Goal: Transaction & Acquisition: Purchase product/service

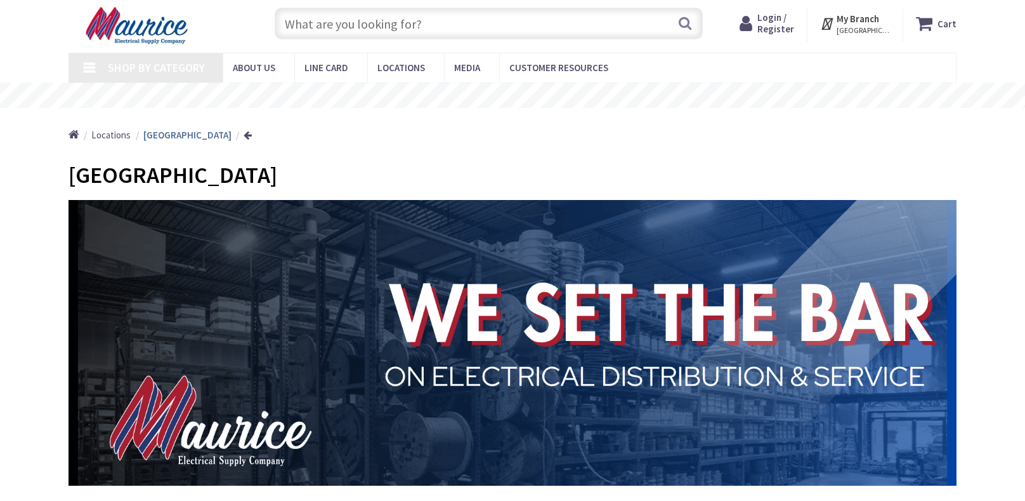
scroll to position [32, 0]
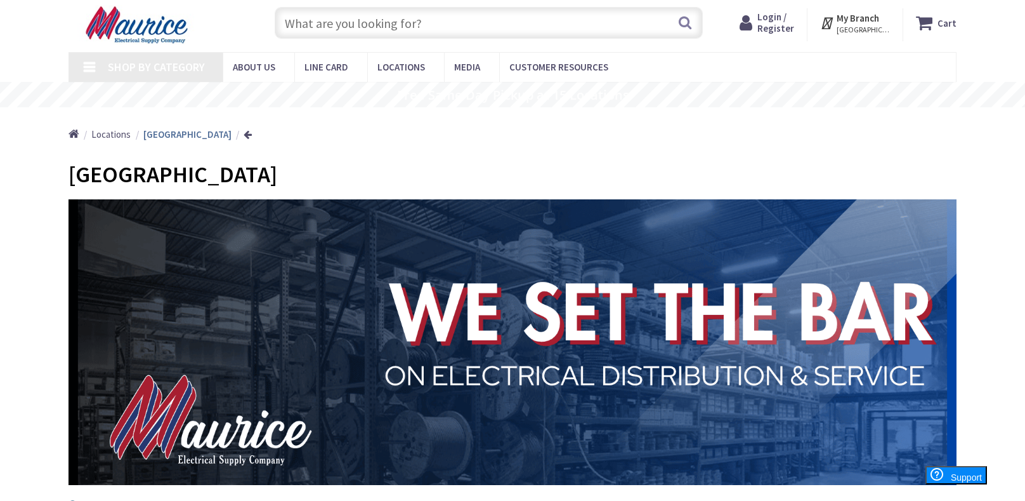
type input "[GEOGRAPHIC_DATA], [GEOGRAPHIC_DATA]"
click at [403, 36] on input "text" at bounding box center [489, 23] width 428 height 32
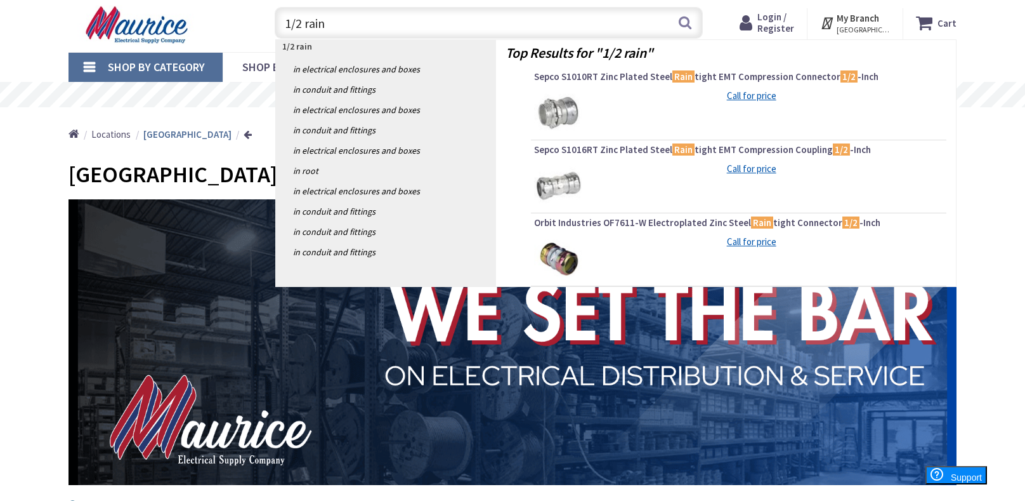
type input "1/2 rain"
click at [563, 114] on img at bounding box center [558, 113] width 48 height 48
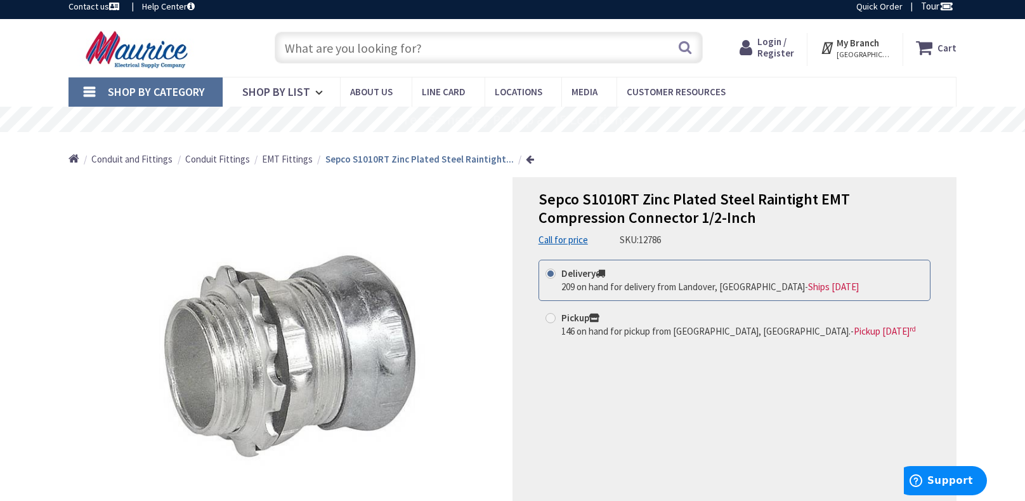
scroll to position [11, 0]
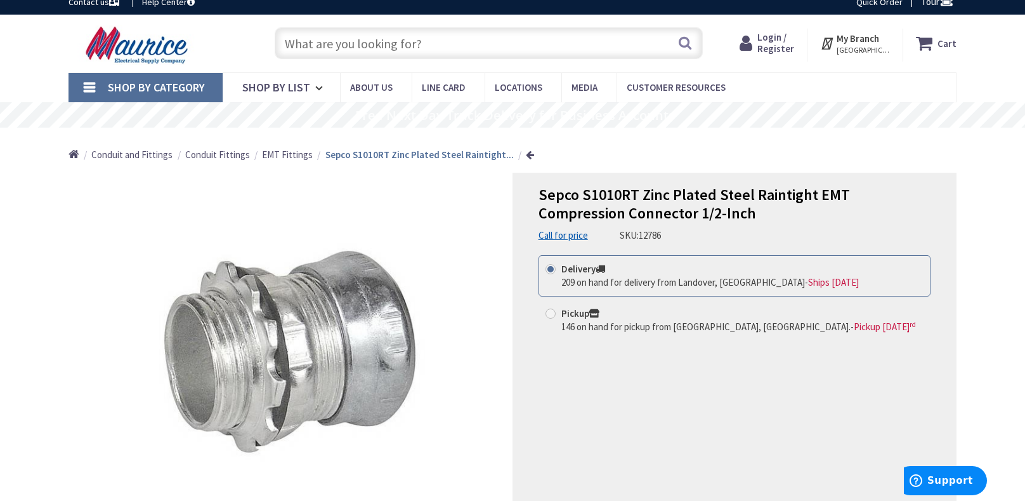
click at [549, 311] on span at bounding box center [551, 313] width 10 height 10
click at [549, 311] on input "Pickup 146 on hand for pickup from Richmond, VA. - Pickup Wednesday, September …" at bounding box center [553, 313] width 8 height 8
radio input "true"
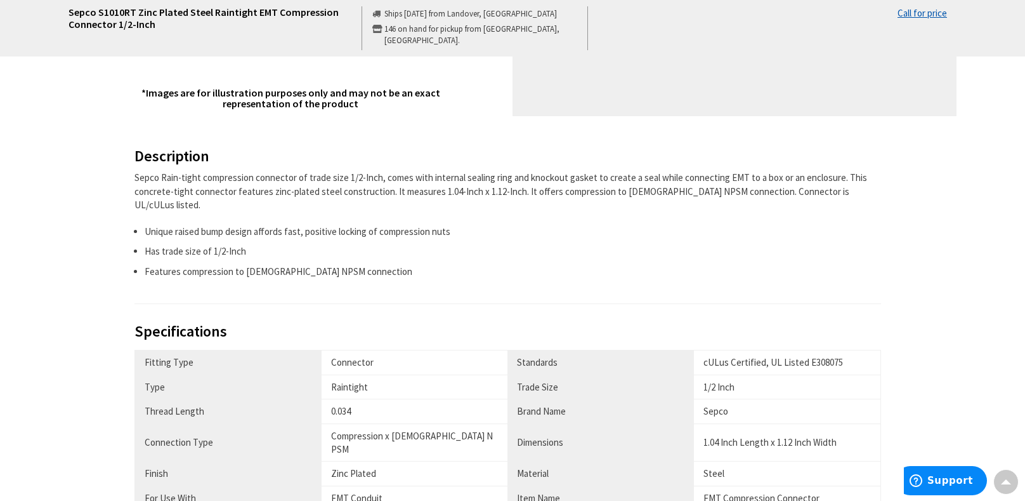
scroll to position [0, 0]
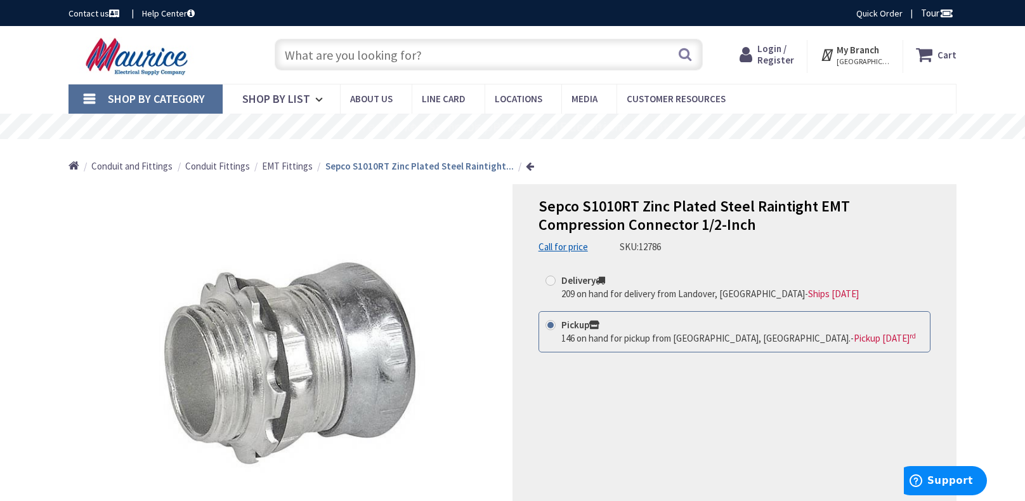
click at [289, 168] on span "EMT Fittings" at bounding box center [287, 166] width 51 height 12
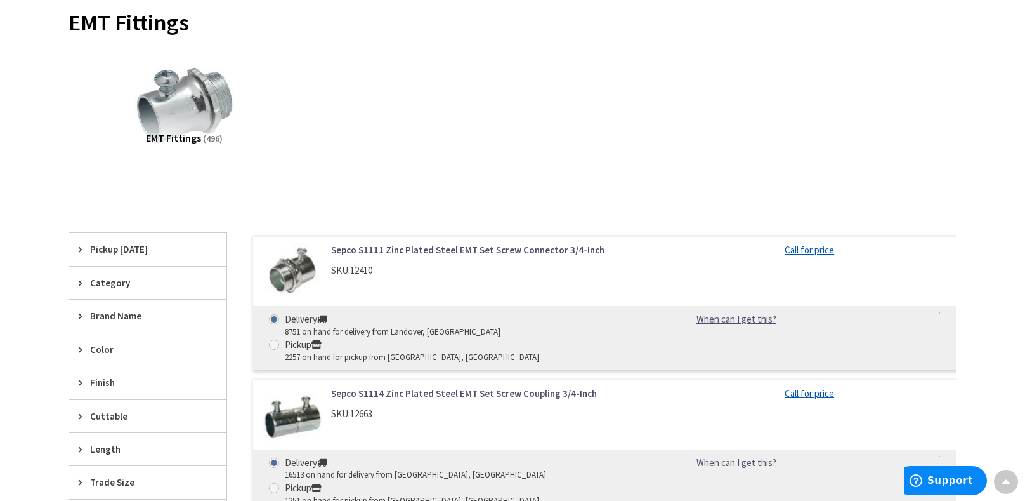
scroll to position [184, 0]
click at [100, 257] on div "Pickup Today" at bounding box center [147, 248] width 157 height 32
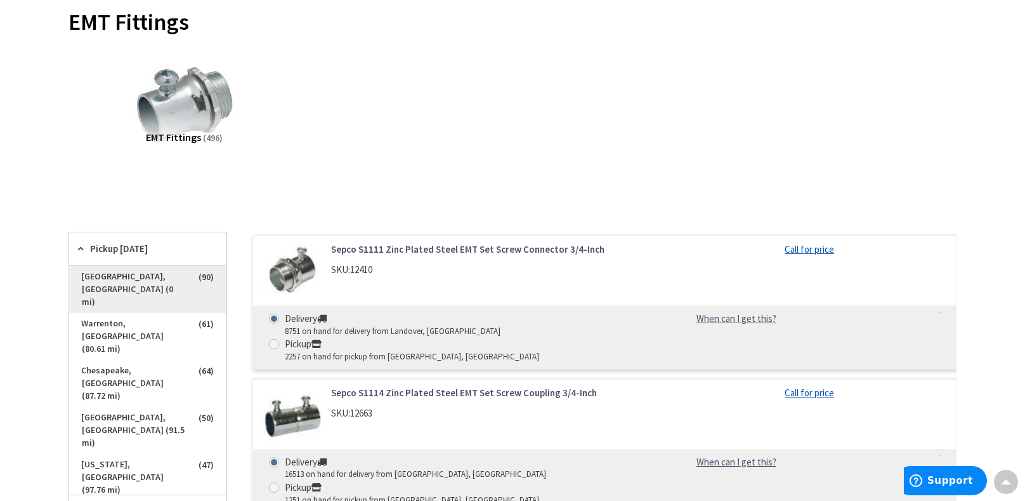
click at [113, 275] on span "[GEOGRAPHIC_DATA], [GEOGRAPHIC_DATA] (0 mi)" at bounding box center [147, 289] width 157 height 47
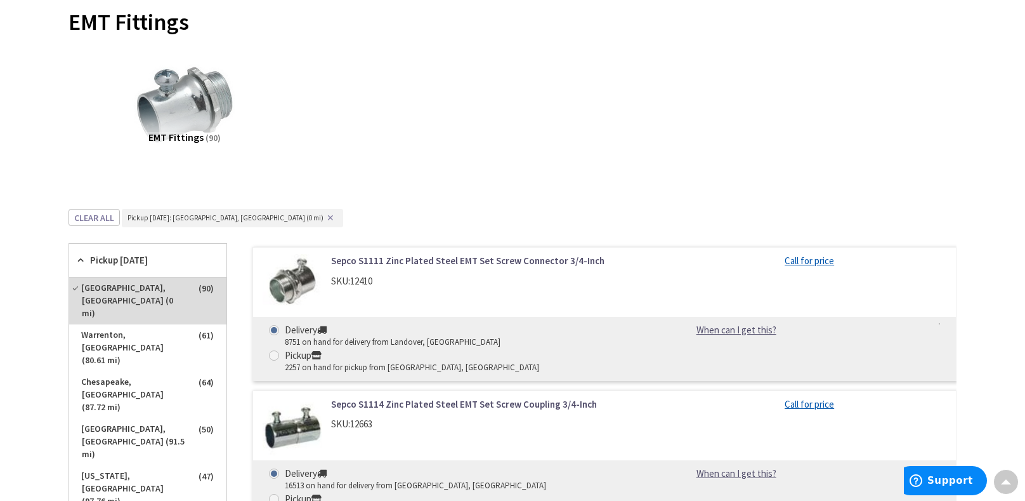
click at [463, 160] on div "EMT Fittings (90)" at bounding box center [513, 115] width 844 height 136
click at [79, 263] on icon at bounding box center [84, 260] width 10 height 10
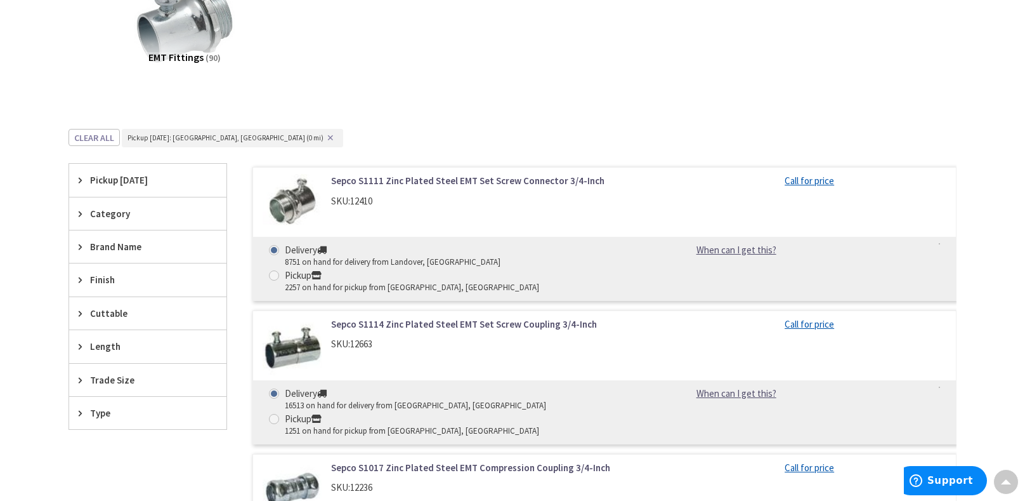
scroll to position [266, 0]
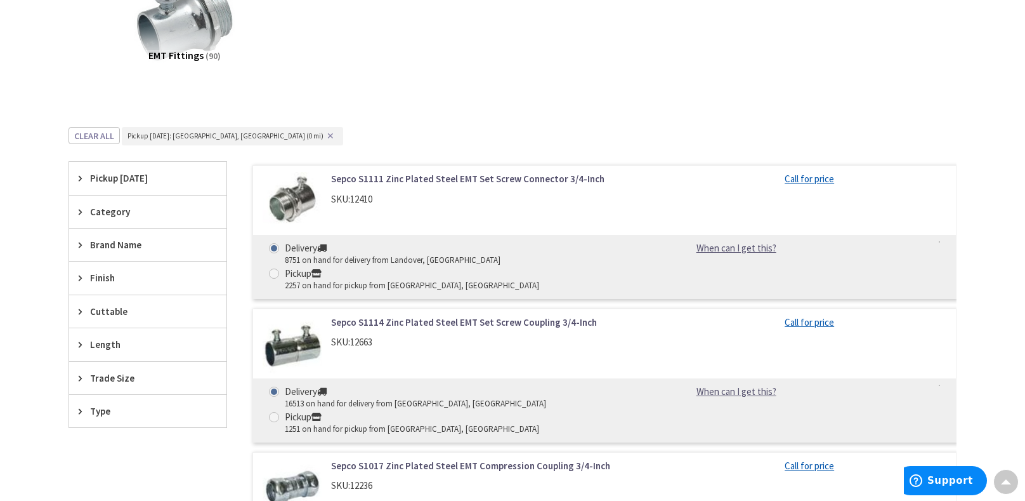
click at [84, 373] on icon at bounding box center [84, 378] width 10 height 10
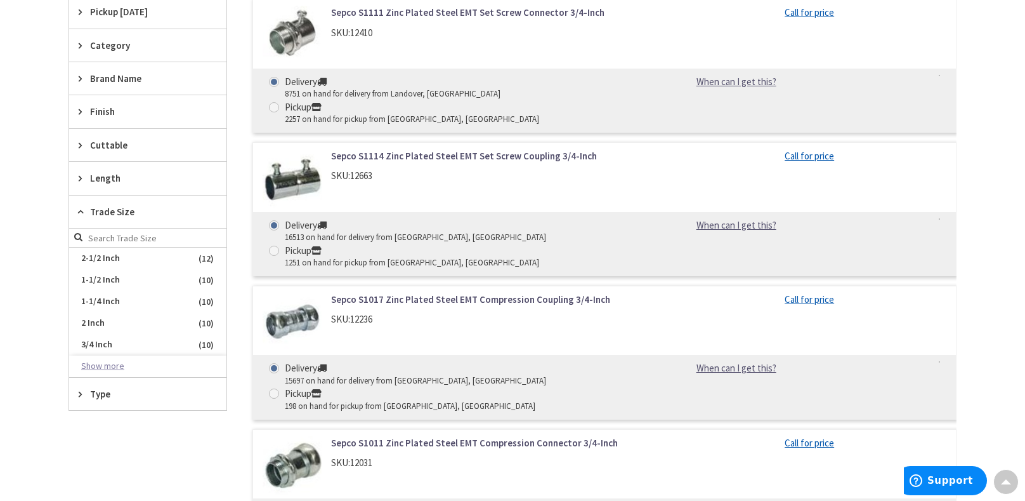
scroll to position [435, 0]
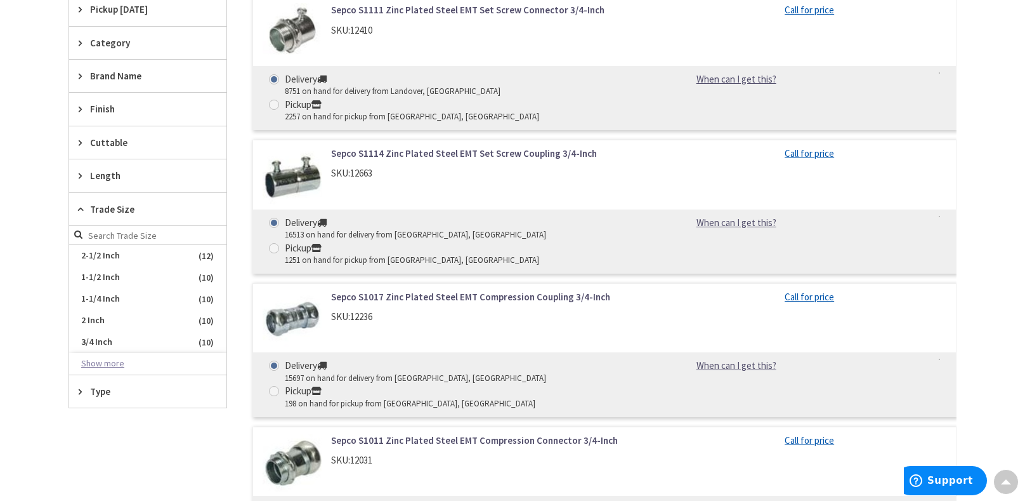
click at [107, 360] on button "Show more" at bounding box center [147, 364] width 157 height 22
click at [112, 423] on span "1/2 Inch" at bounding box center [147, 428] width 157 height 22
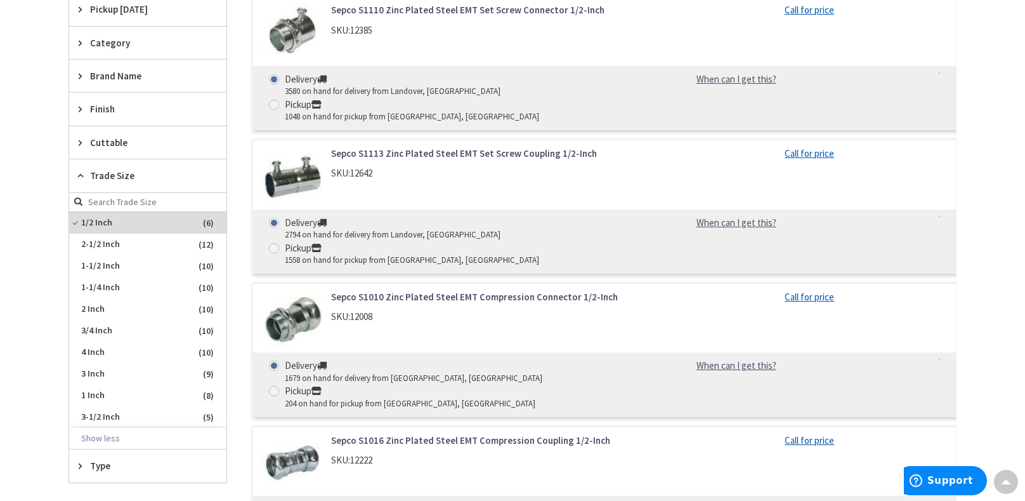
click at [46, 237] on main "Back EMT Fittings View Subcategories EMT Fittings (6) Clear all _tags : Pickup …" at bounding box center [513, 243] width 952 height 988
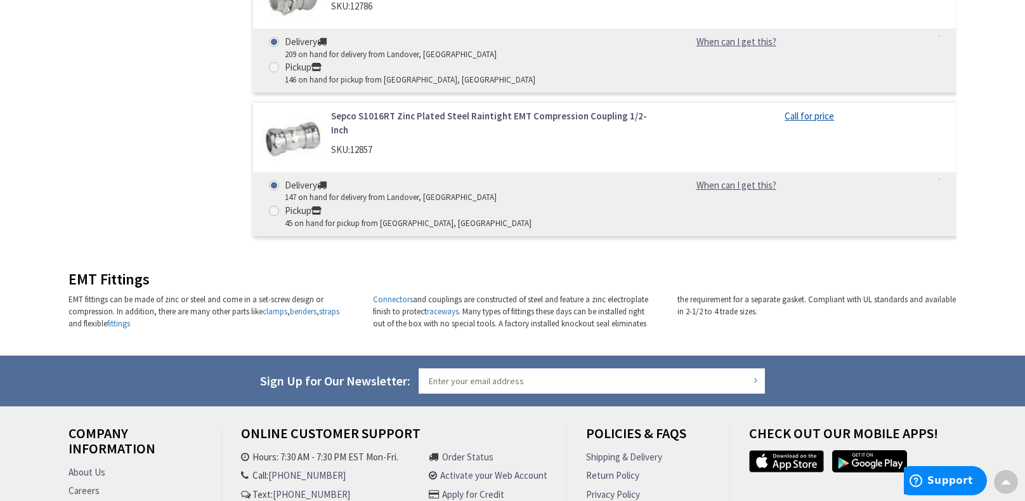
scroll to position [0, 0]
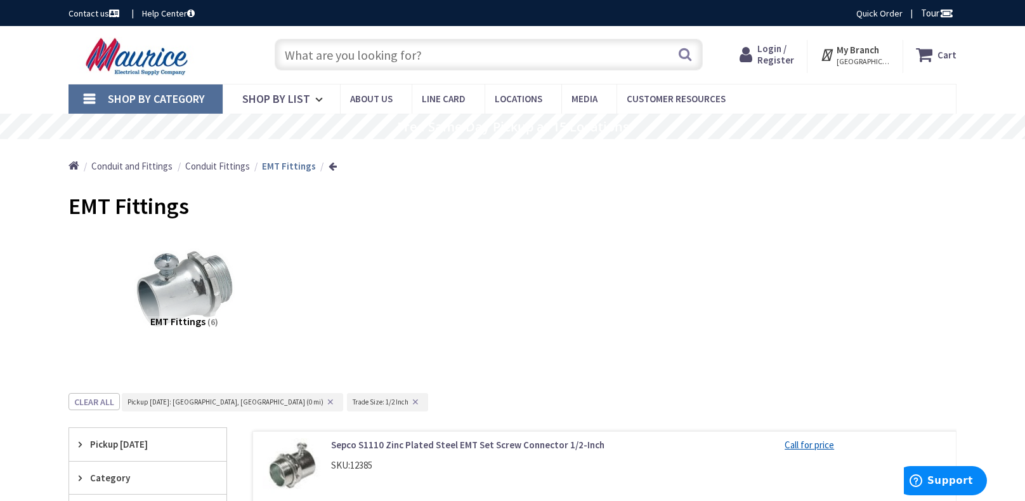
click at [416, 51] on input "text" at bounding box center [489, 55] width 428 height 32
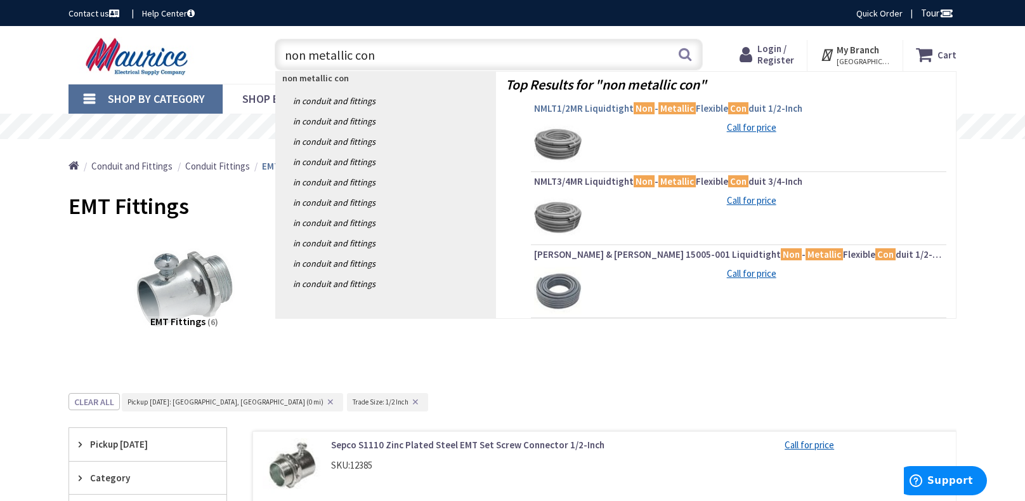
type input "non metallic con"
click at [646, 111] on mark "Non" at bounding box center [644, 108] width 21 height 16
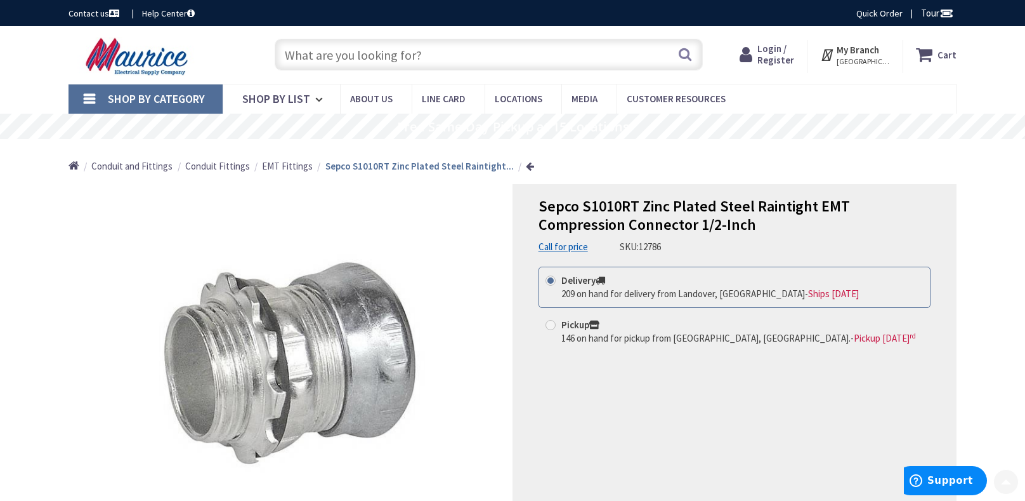
scroll to position [1, 0]
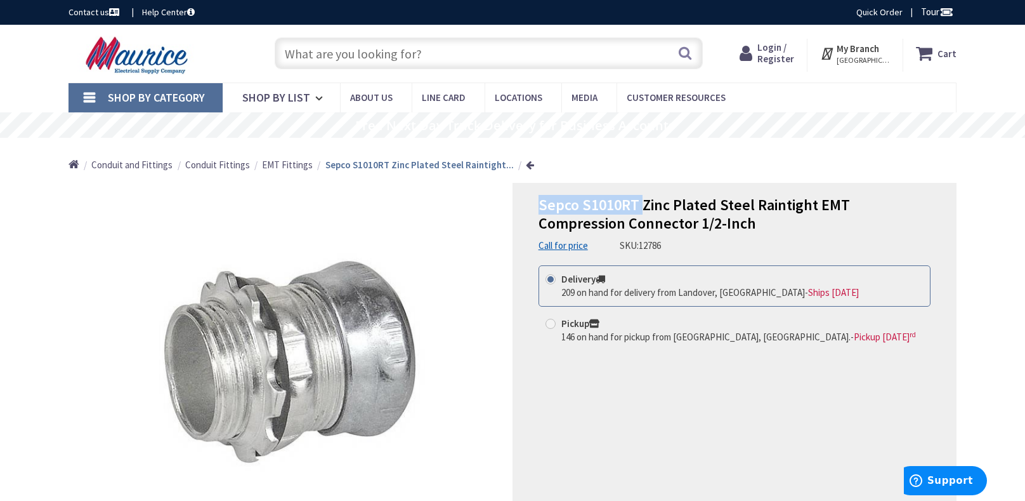
drag, startPoint x: 540, startPoint y: 204, endPoint x: 642, endPoint y: 202, distance: 101.5
click at [642, 202] on span "Sepco S1010RT Zinc Plated Steel Raintight EMT Compression Connector 1/2-Inch" at bounding box center [694, 214] width 311 height 38
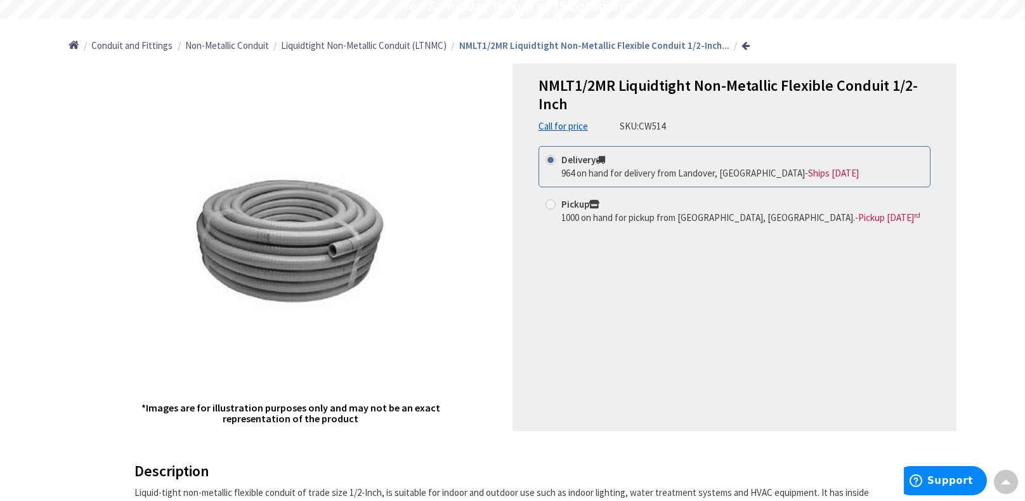
click at [549, 206] on span at bounding box center [551, 204] width 10 height 10
click at [549, 206] on input "Pickup 1000 on hand for pickup from Richmond, VA. - Pickup Wednesday, September…" at bounding box center [553, 204] width 8 height 8
radio input "true"
click at [568, 132] on link "Call for price" at bounding box center [563, 125] width 49 height 13
click at [551, 63] on div "NMLT1/2MR Liquidtight Non-Metallic Flexible Conduit 1/2-Inch Call for price SKU…" at bounding box center [735, 246] width 444 height 367
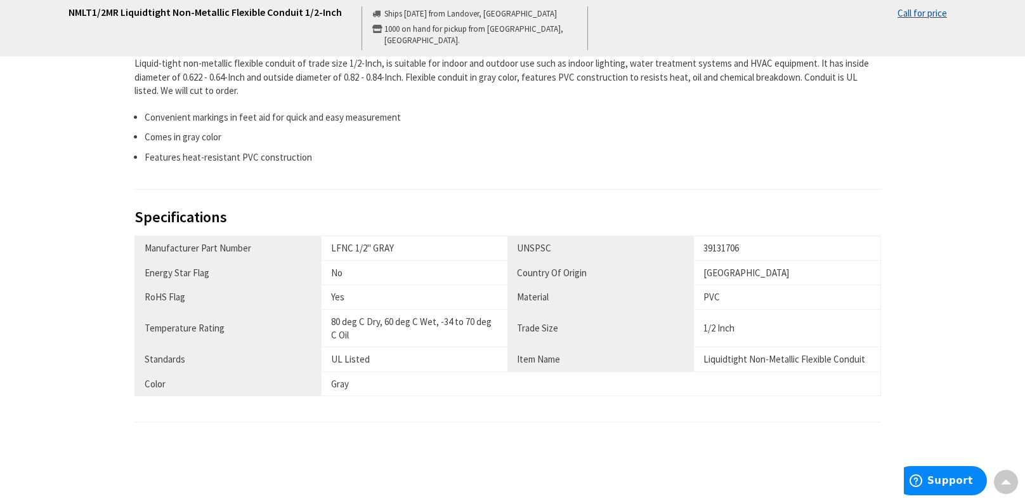
scroll to position [853, 0]
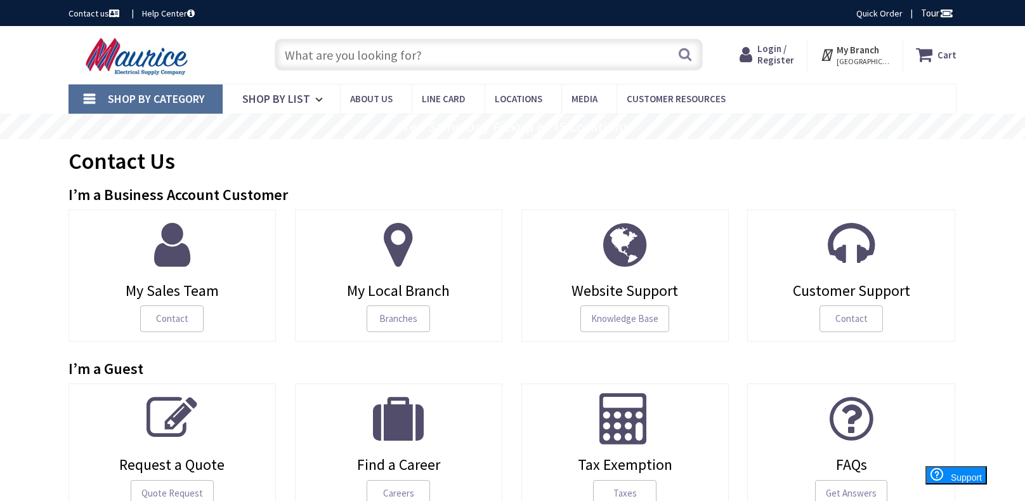
click at [507, 176] on div "Contact Us" at bounding box center [513, 163] width 888 height 48
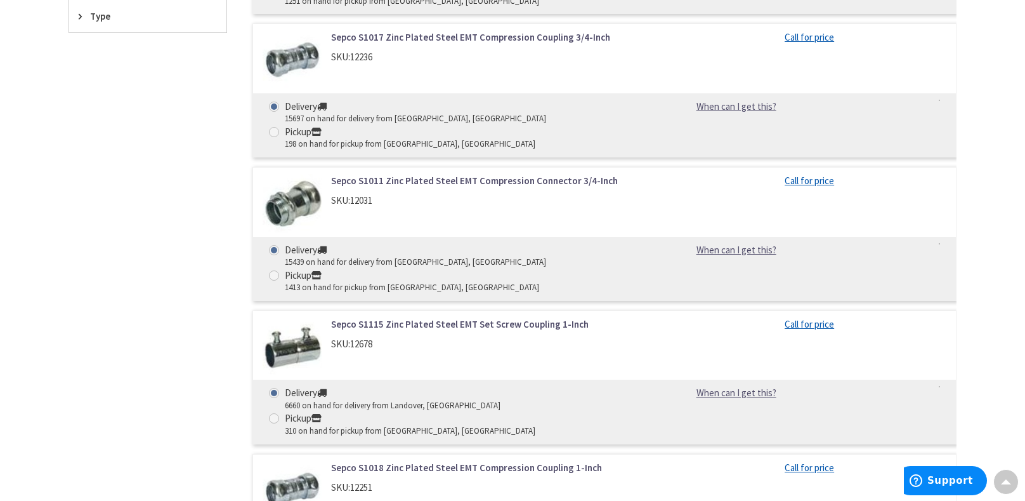
scroll to position [327, 0]
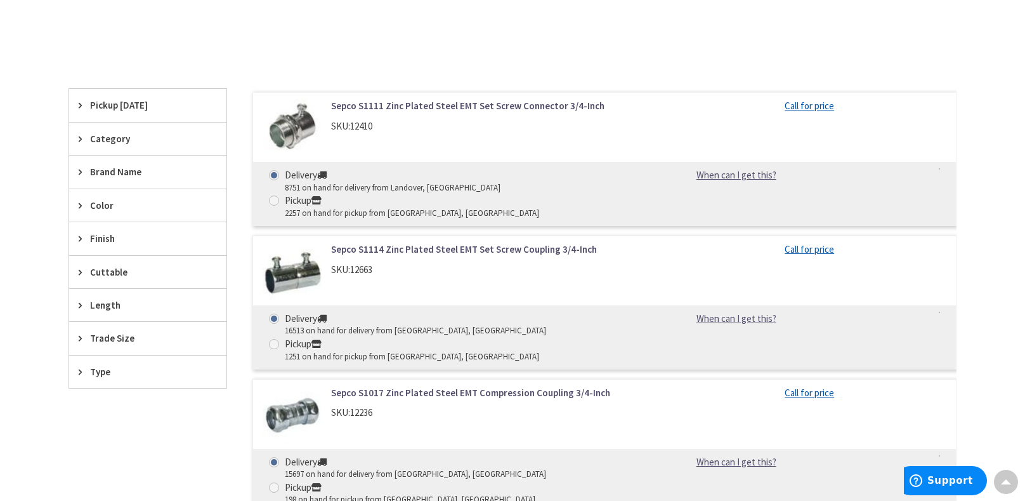
click at [114, 341] on span "Trade Size" at bounding box center [141, 337] width 103 height 13
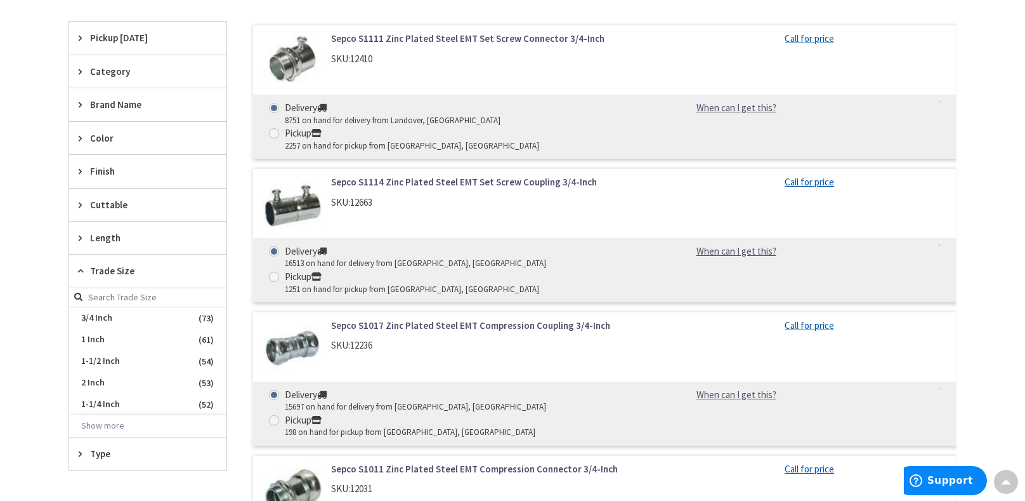
scroll to position [404, 0]
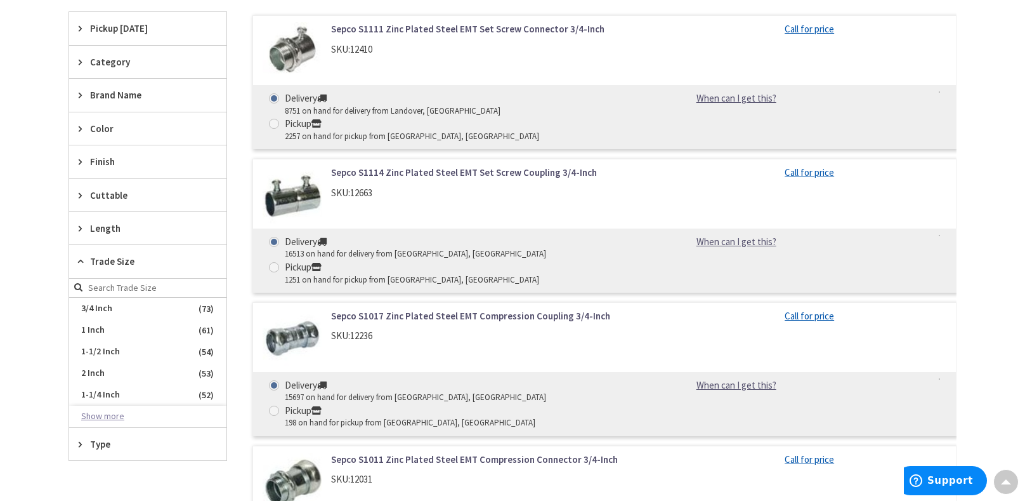
click at [102, 405] on button "Show more" at bounding box center [147, 416] width 157 height 22
click at [105, 410] on span "1/2 Inch" at bounding box center [147, 416] width 157 height 22
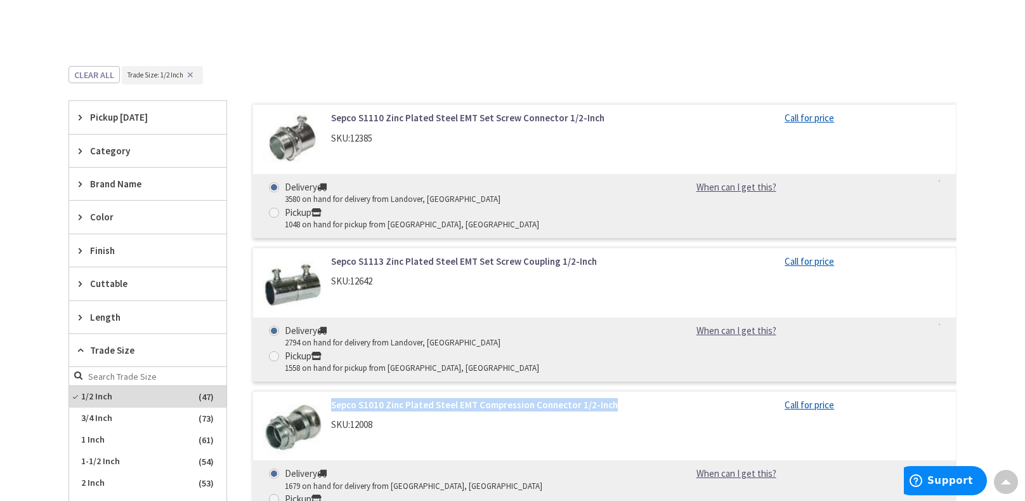
scroll to position [330, 0]
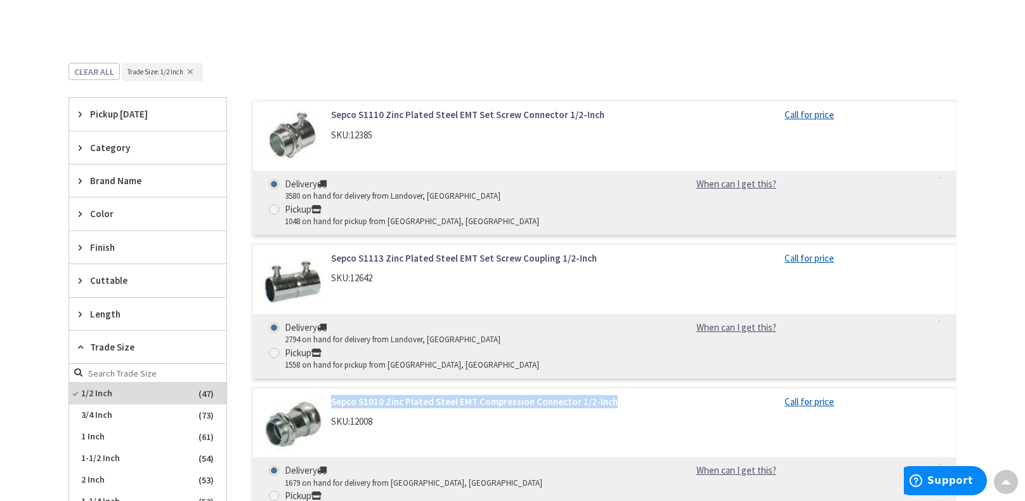
click at [115, 344] on span "Trade Size" at bounding box center [141, 346] width 103 height 13
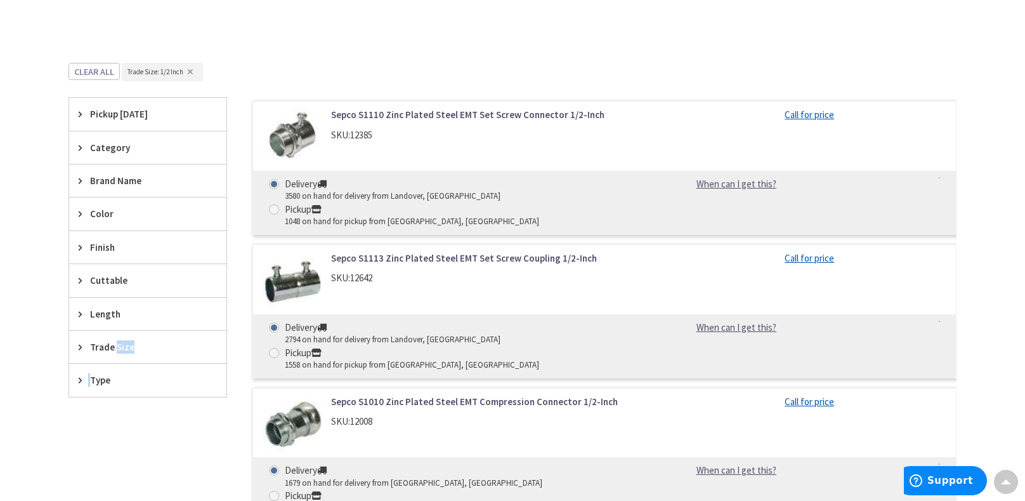
drag, startPoint x: 115, startPoint y: 344, endPoint x: 113, endPoint y: 365, distance: 21.7
click at [113, 365] on div "Pickup Today Richmond, VA (0 mi) (6) Warrenton, VA (80.61 mi) (7) Chesapeake, V…" at bounding box center [148, 247] width 159 height 300
click at [113, 365] on div "Type" at bounding box center [147, 379] width 157 height 32
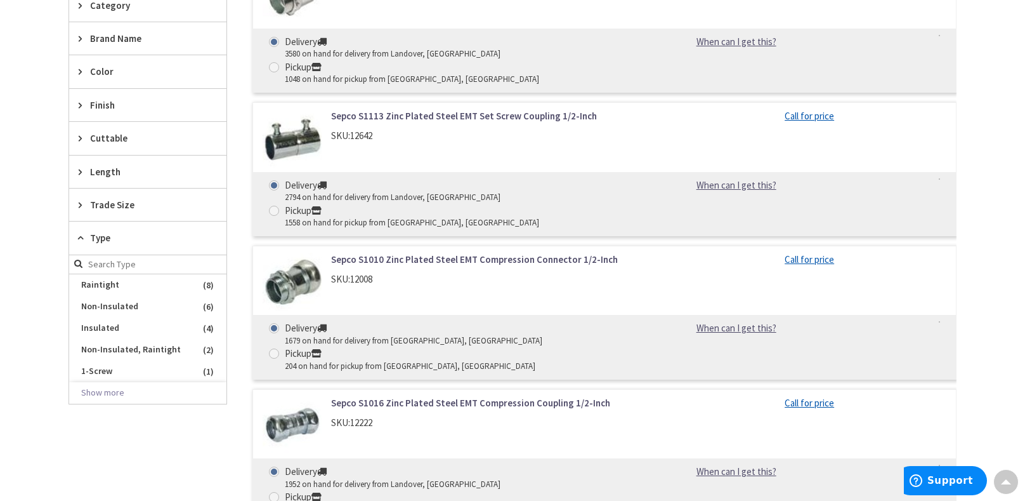
scroll to position [477, 0]
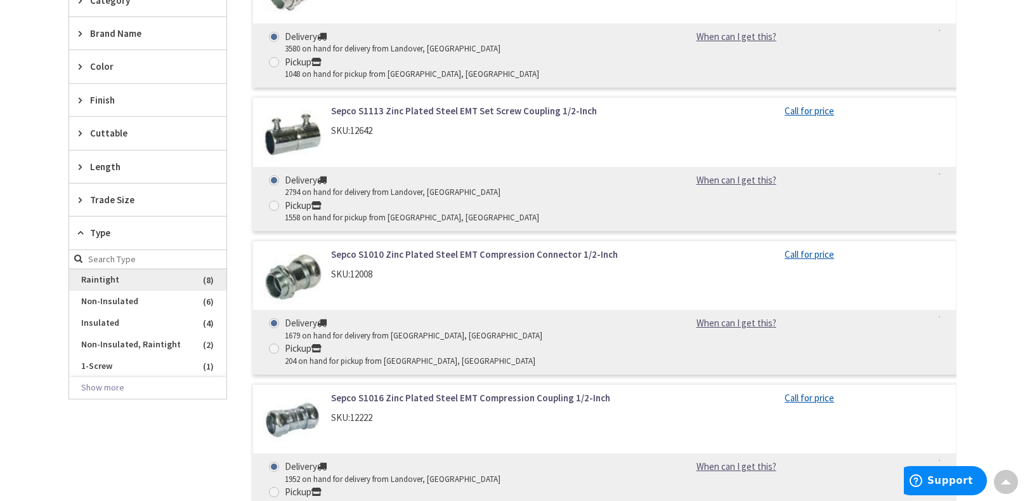
click at [123, 283] on span "Raintight" at bounding box center [147, 280] width 157 height 22
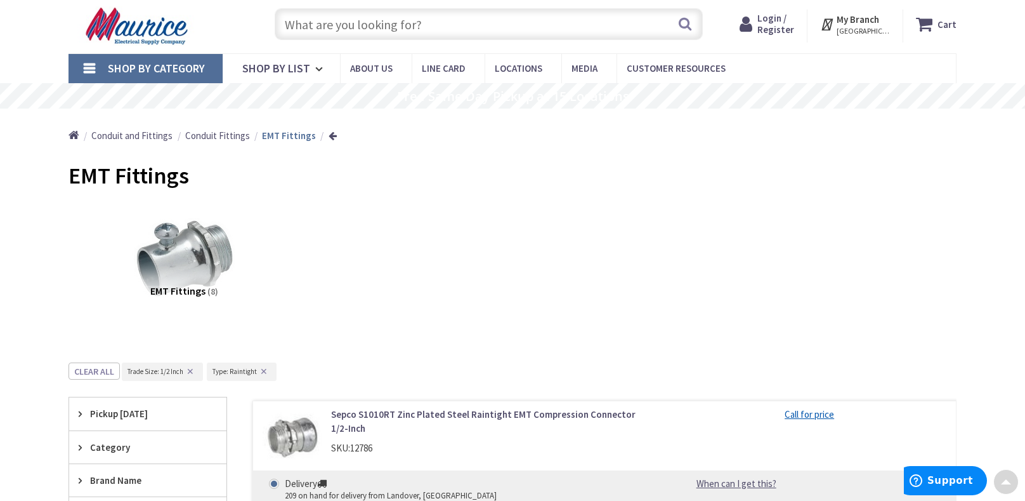
scroll to position [29, 0]
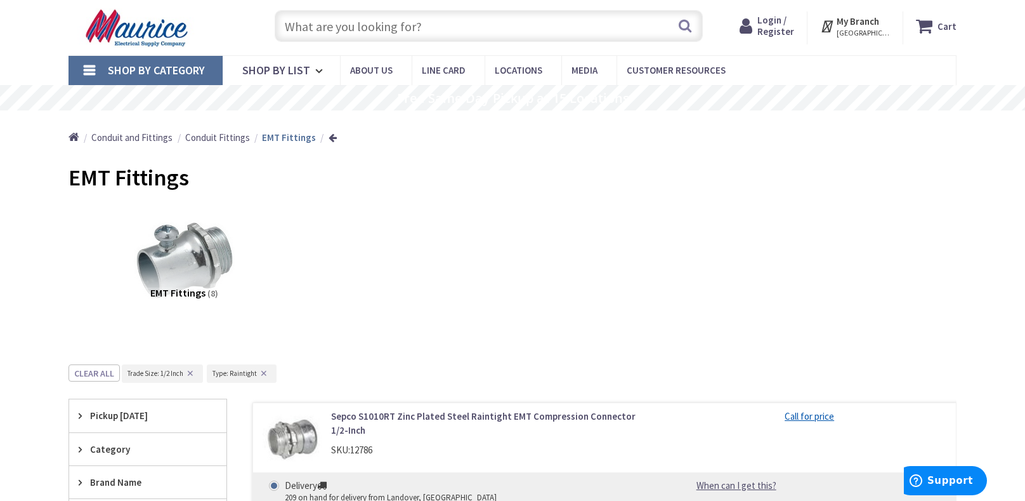
click at [402, 372] on div "Clear all Trade_size : Trade Size: 1/2 Inch ✕ Type : Type: Raintight ✕" at bounding box center [513, 381] width 888 height 35
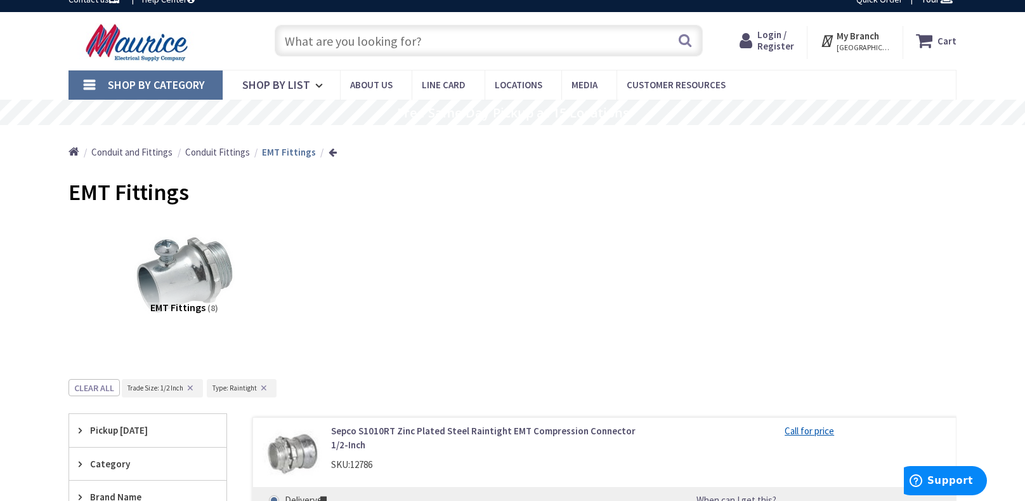
scroll to position [12, 0]
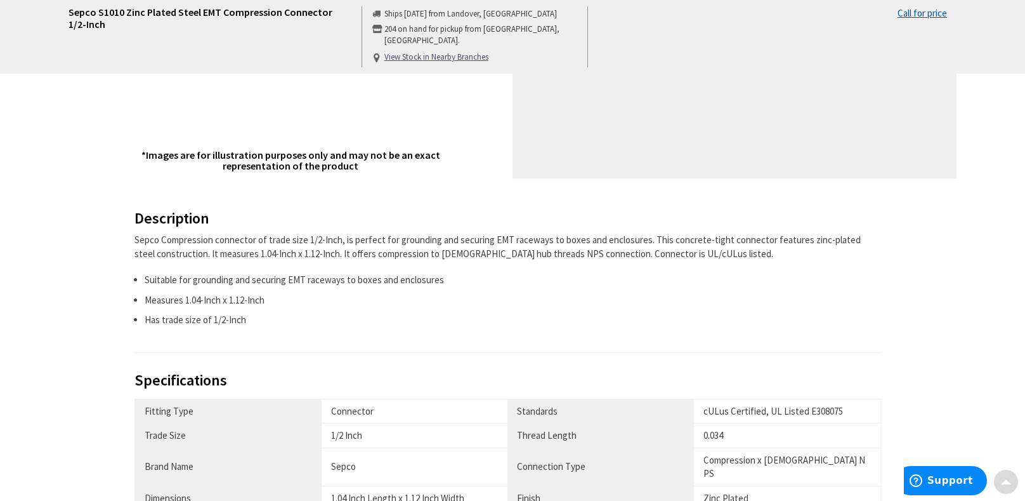
scroll to position [376, 0]
